Goal: Task Accomplishment & Management: Manage account settings

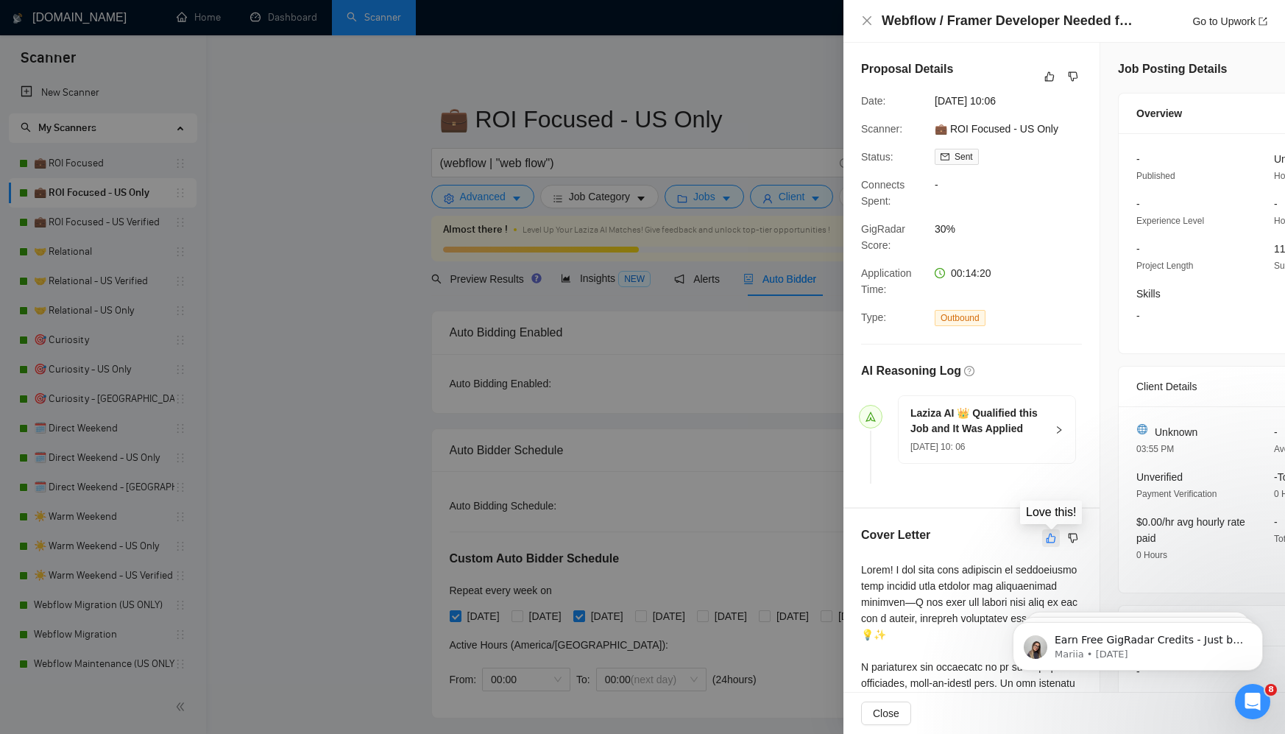
click at [1033, 538] on icon "like" at bounding box center [1051, 538] width 10 height 12
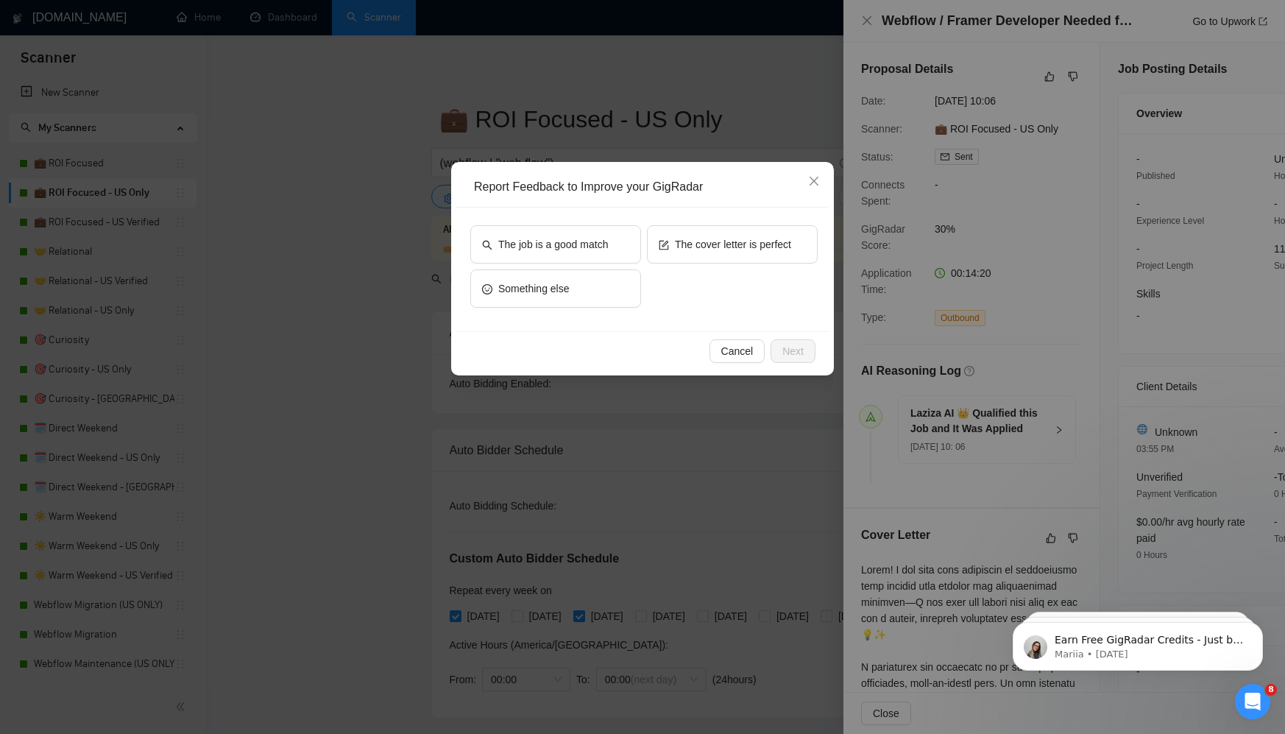
click at [998, 356] on div "Report Feedback to Improve your GigRadar The job is a good match The cover lett…" at bounding box center [642, 367] width 1285 height 734
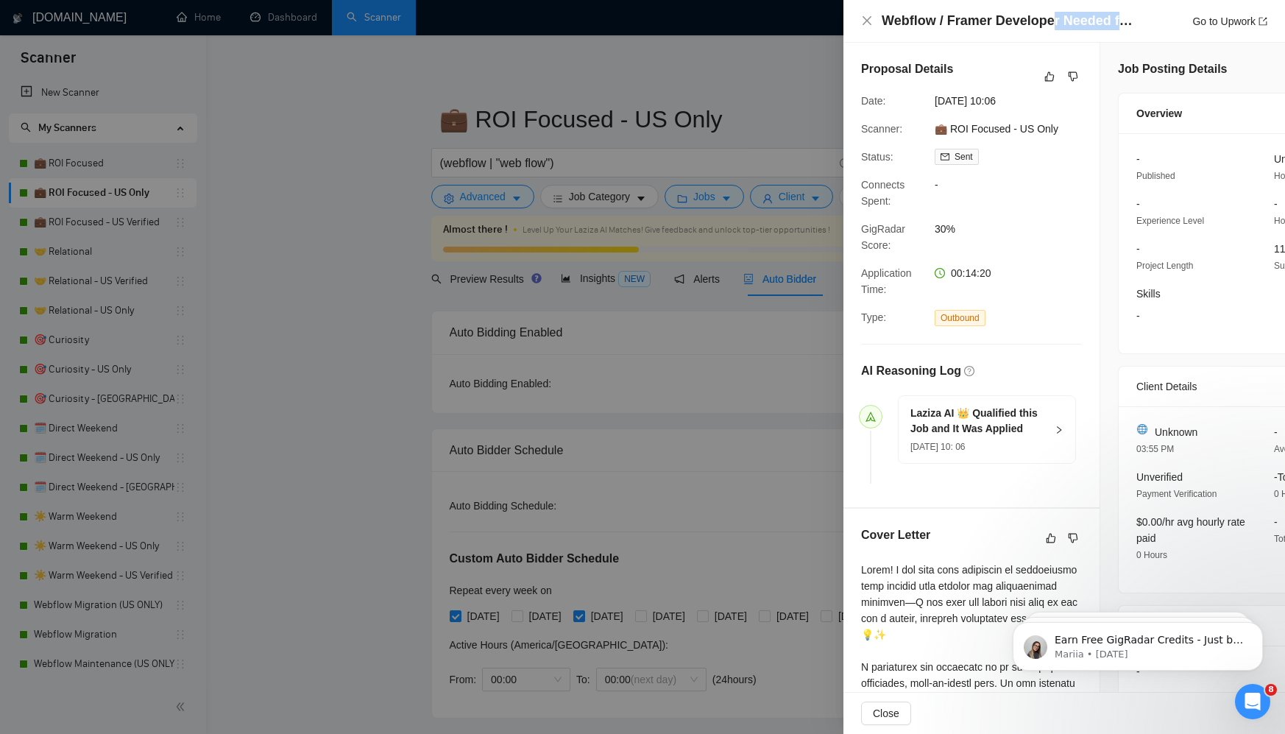
drag, startPoint x: 1051, startPoint y: 24, endPoint x: 1141, endPoint y: 28, distance: 90.6
click at [1033, 28] on div "Webflow / Framer Developer Needed for Website Redesign with Booking & Subscript…" at bounding box center [1075, 21] width 386 height 18
click at [1033, 17] on link "Go to Upwork" at bounding box center [1230, 21] width 75 height 12
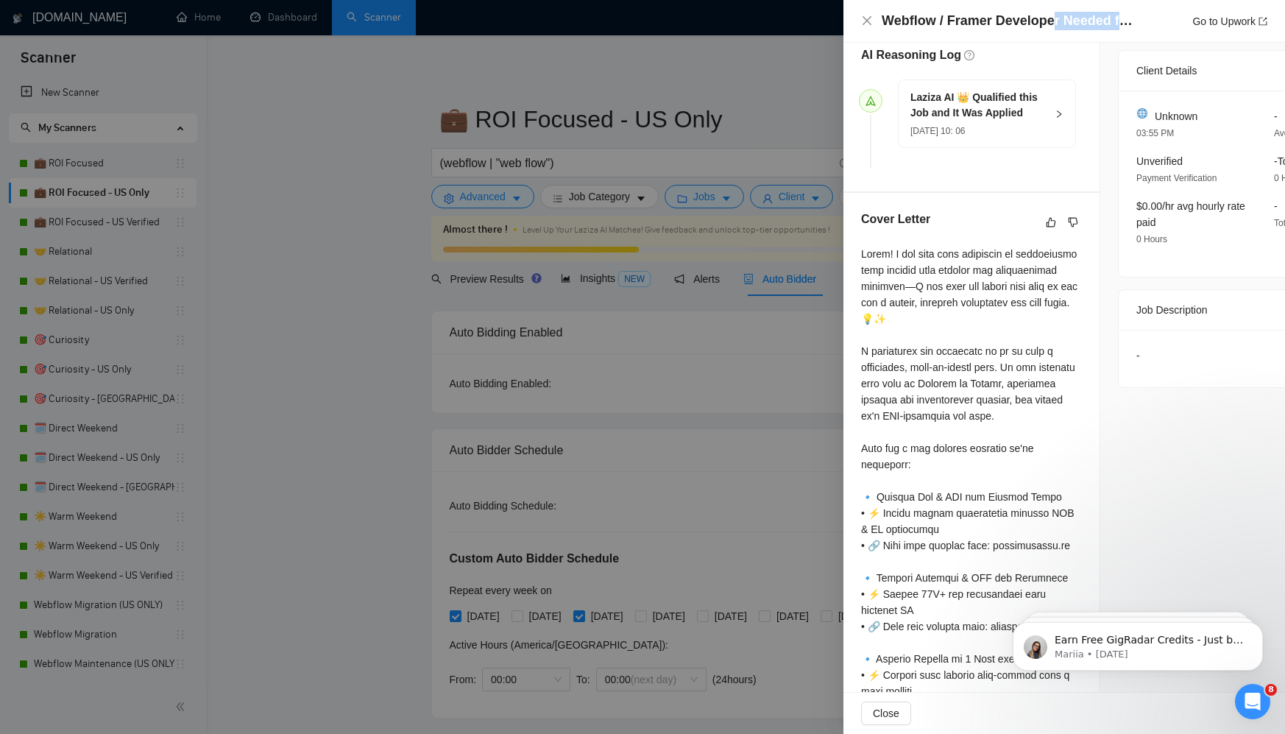
scroll to position [306, 0]
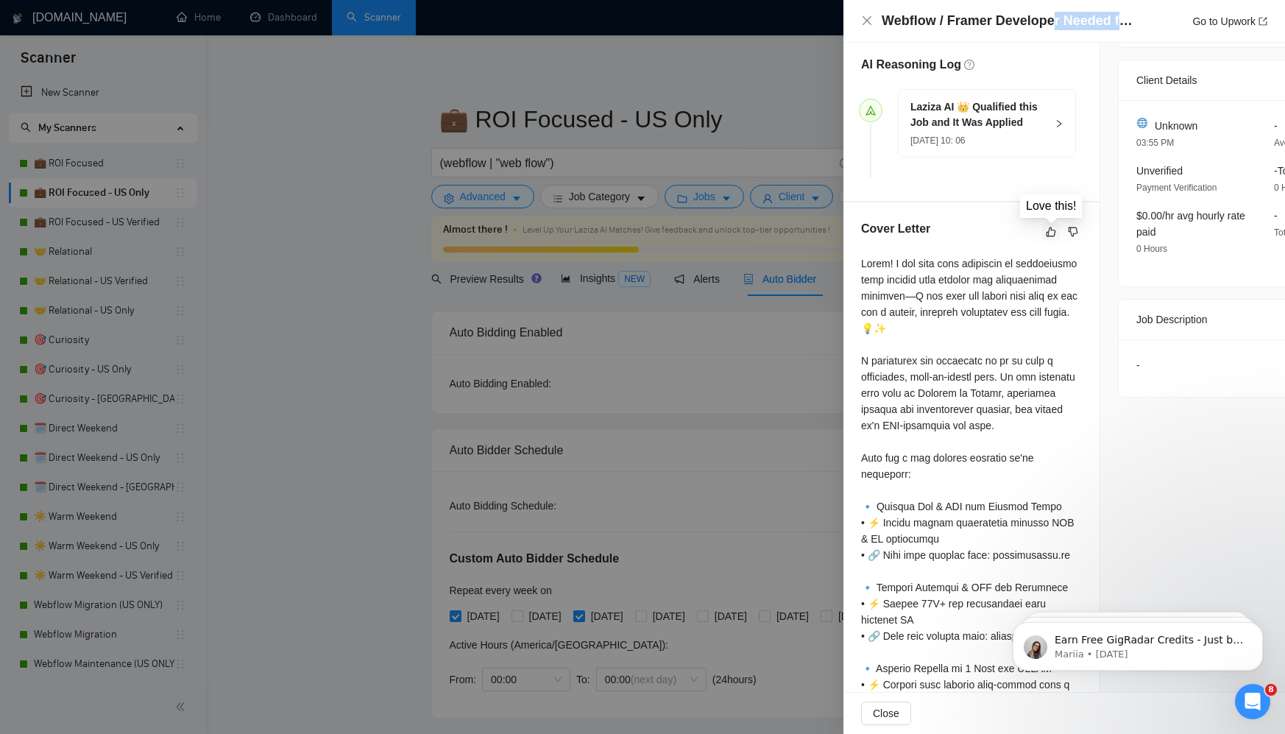
click at [1033, 232] on icon "like" at bounding box center [1051, 232] width 10 height 12
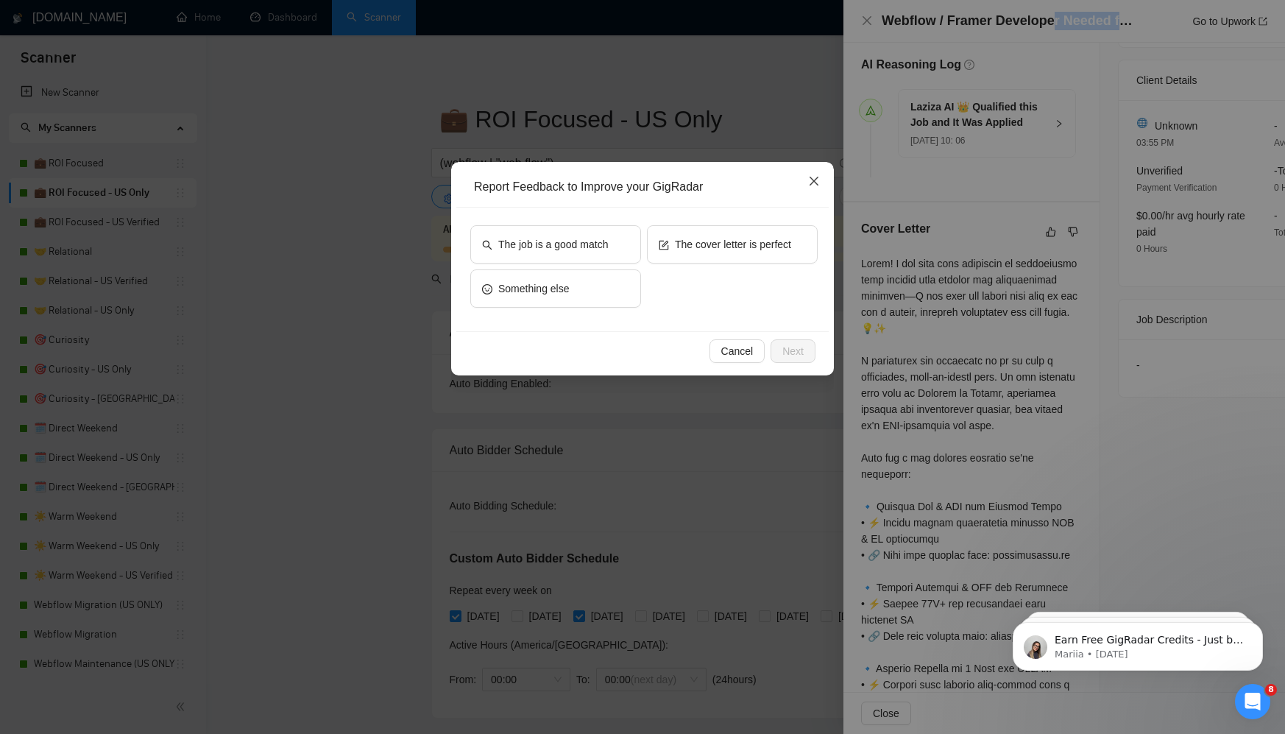
drag, startPoint x: 813, startPoint y: 177, endPoint x: 848, endPoint y: 184, distance: 35.4
click at [814, 177] on icon "close" at bounding box center [814, 181] width 12 height 12
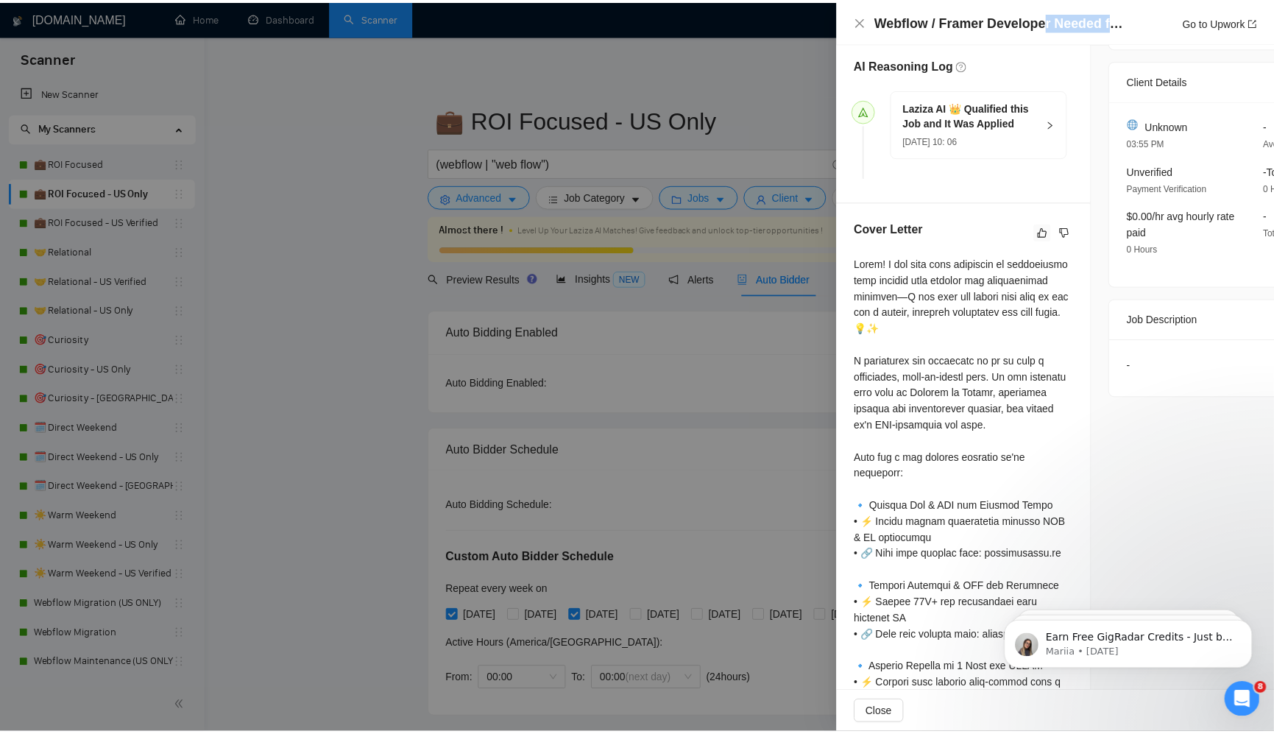
scroll to position [0, 0]
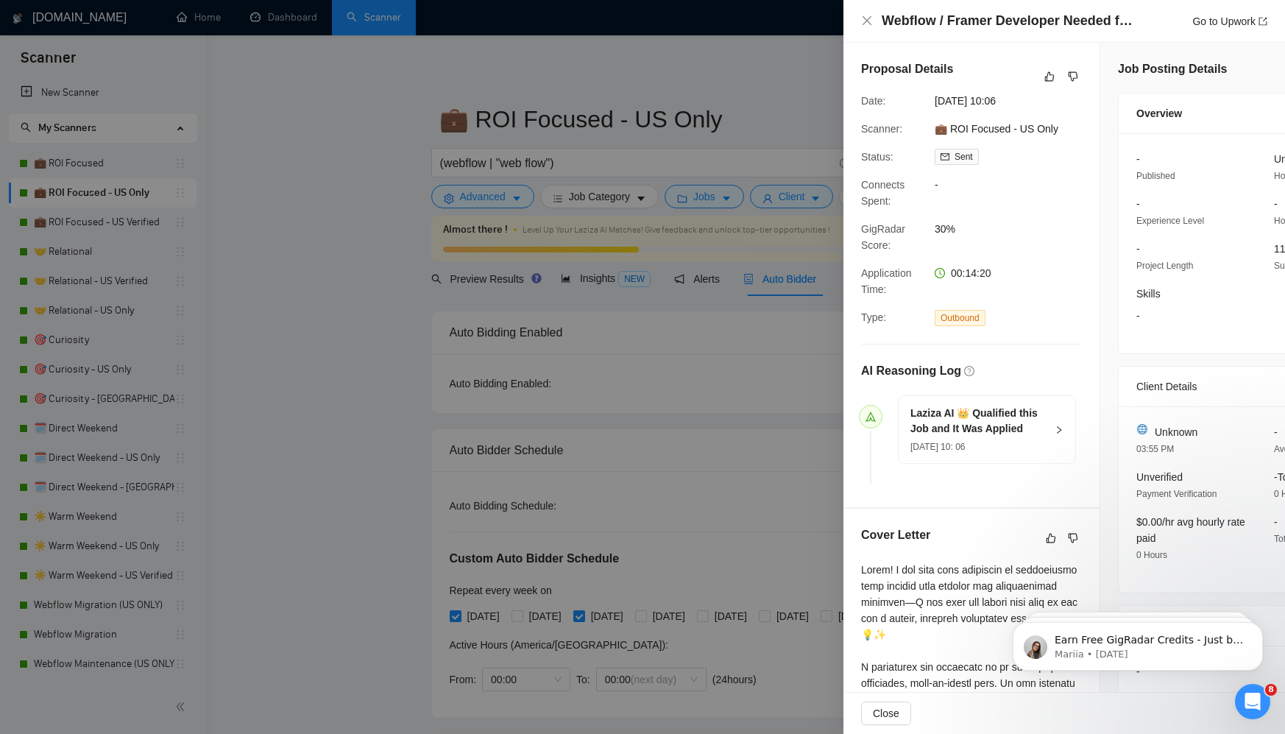
click at [875, 15] on div "Webflow / Framer Developer Needed for Website Redesign with Booking & Subscript…" at bounding box center [1064, 21] width 406 height 18
click at [864, 19] on icon "close" at bounding box center [867, 21] width 12 height 12
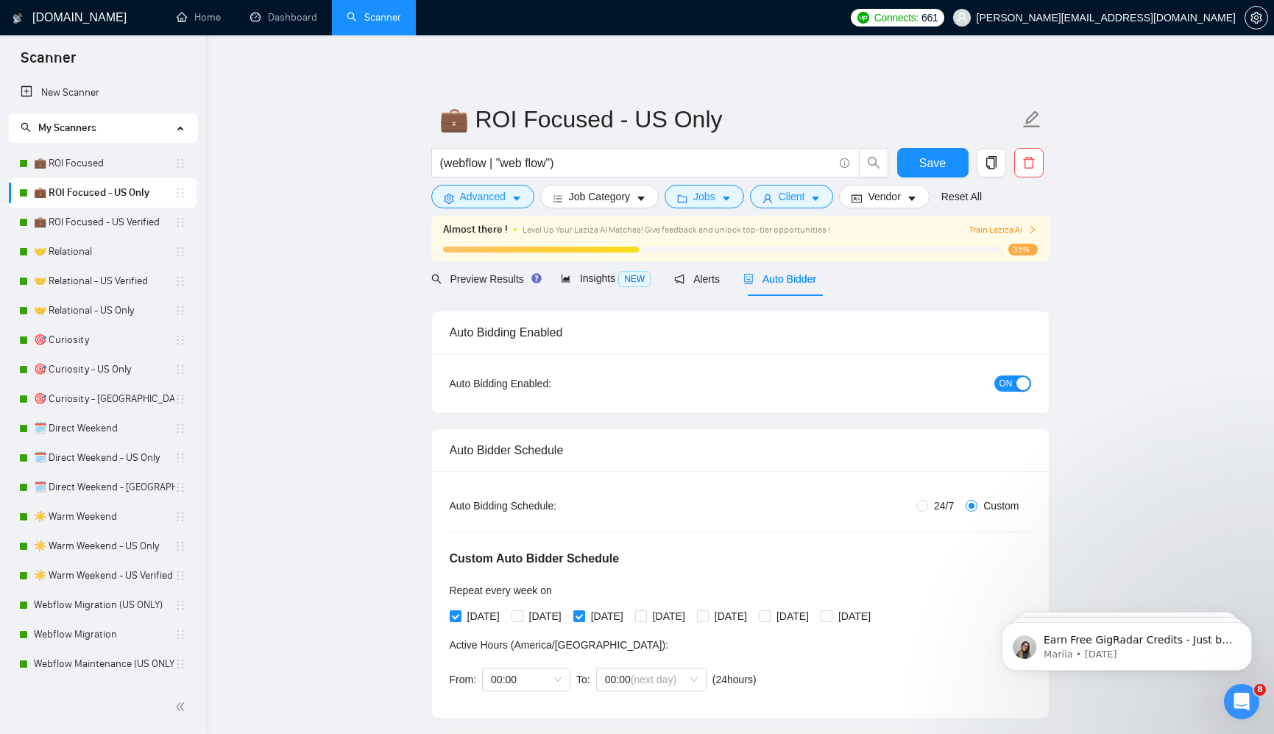
click at [294, 19] on link "Dashboard" at bounding box center [283, 17] width 67 height 13
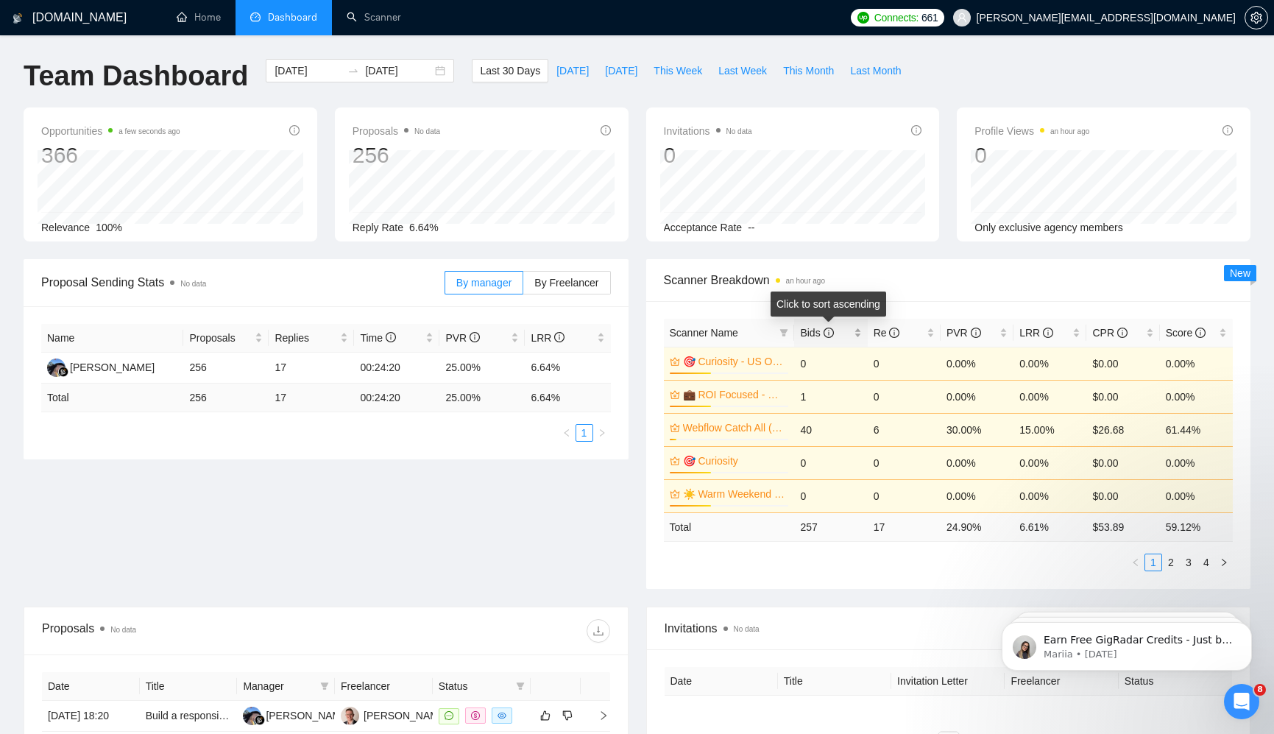
click at [848, 330] on span "Bids" at bounding box center [825, 333] width 50 height 16
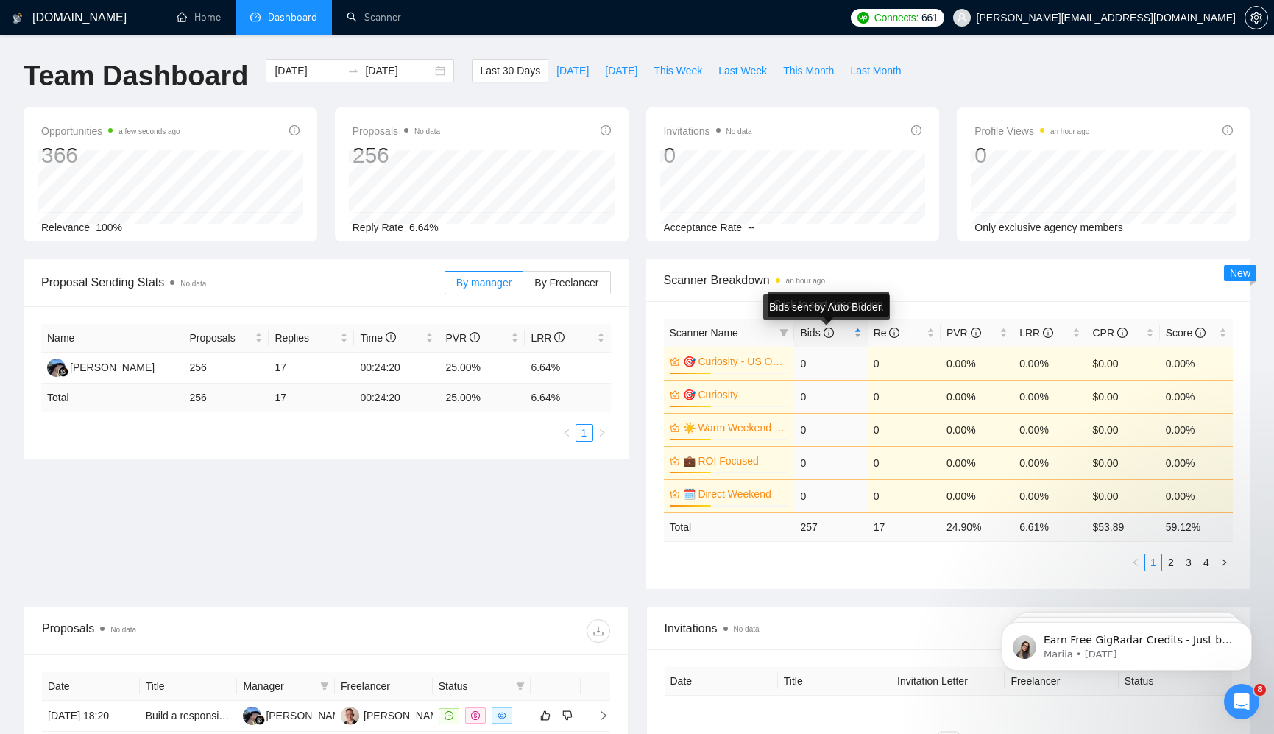
click at [848, 328] on span "Bids" at bounding box center [825, 333] width 50 height 16
click at [578, 67] on button "[DATE]" at bounding box center [572, 71] width 49 height 24
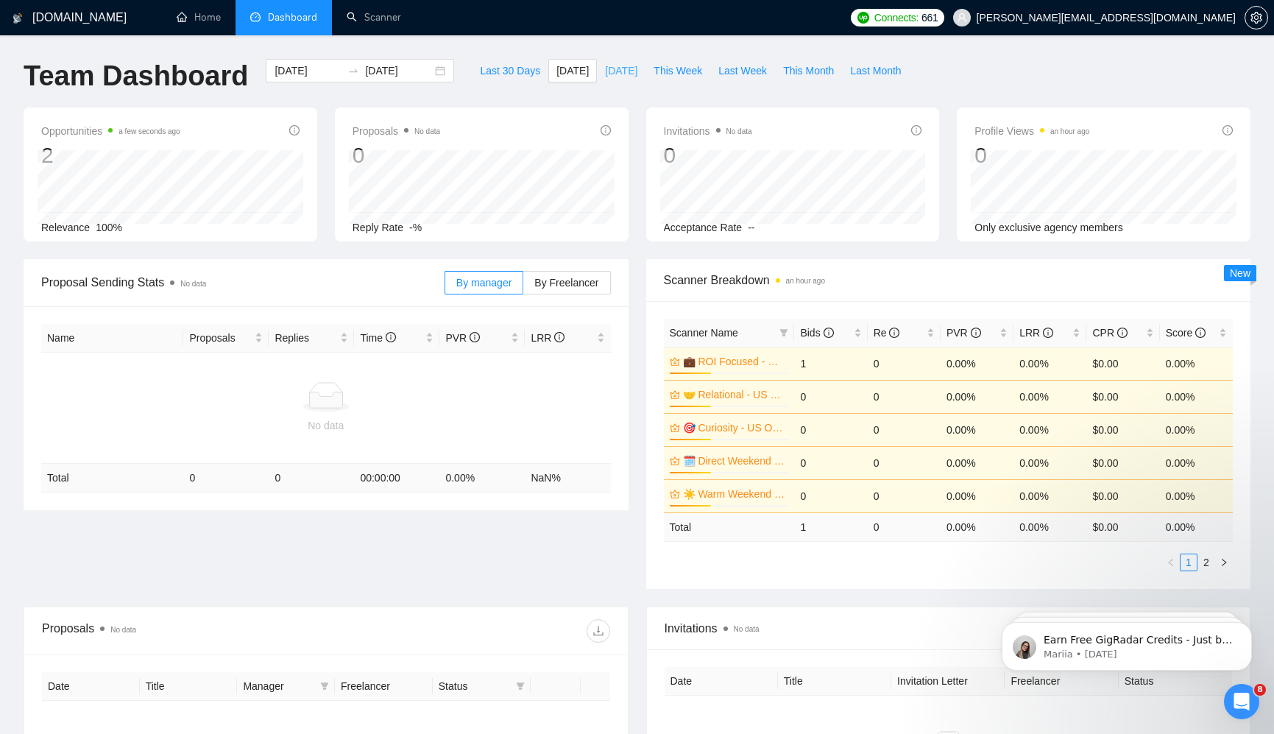
click at [621, 74] on span "[DATE]" at bounding box center [621, 71] width 32 height 16
type input "[DATE]"
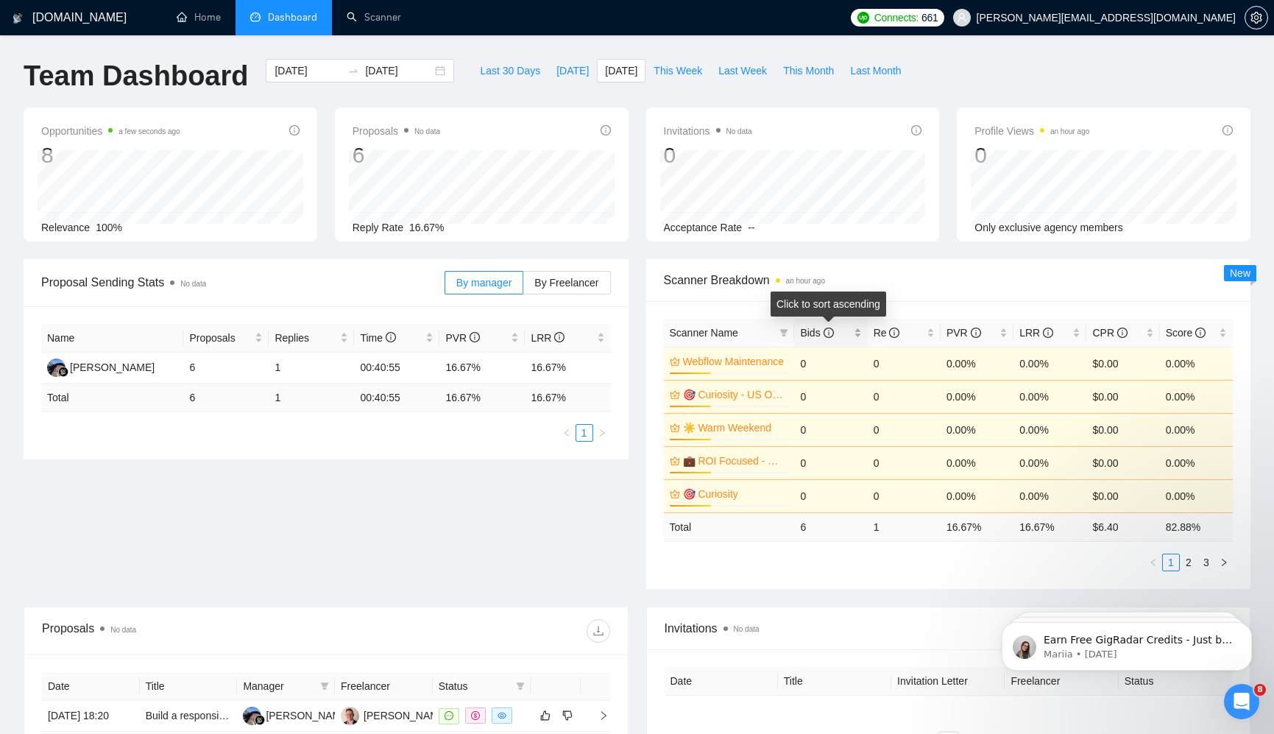
click at [800, 326] on div "Bids" at bounding box center [830, 333] width 61 height 16
click at [817, 325] on div "Bids" at bounding box center [830, 333] width 61 height 16
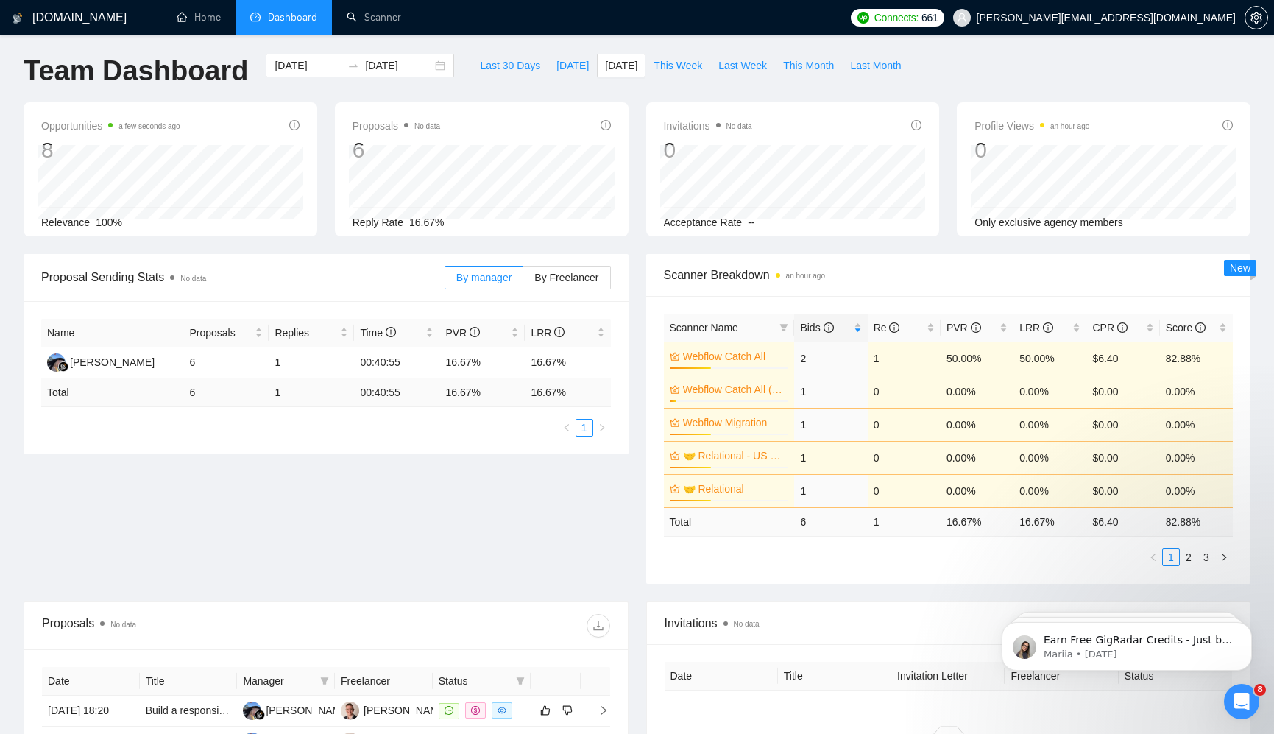
scroll to position [8, 0]
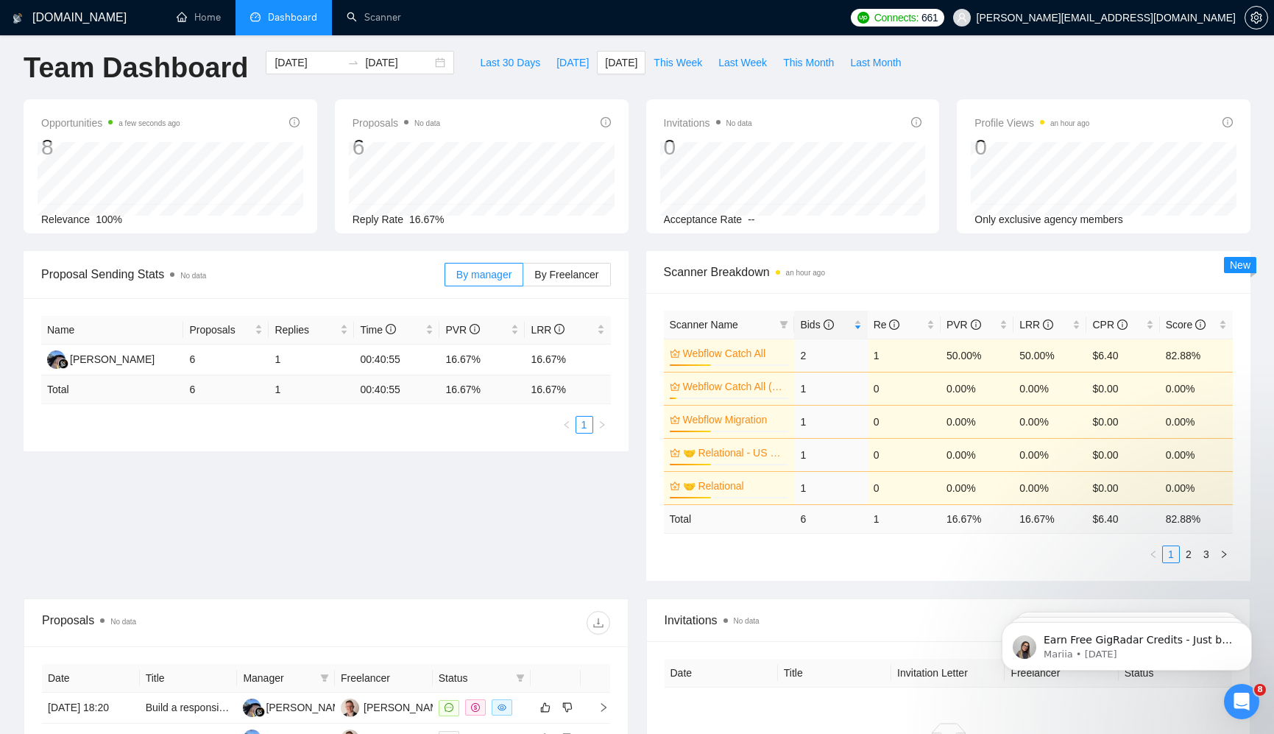
click at [445, 518] on div "Proposal Sending Stats No data By manager By Freelancer Name Proposals Replies …" at bounding box center [637, 424] width 1245 height 347
